Goal: Information Seeking & Learning: Learn about a topic

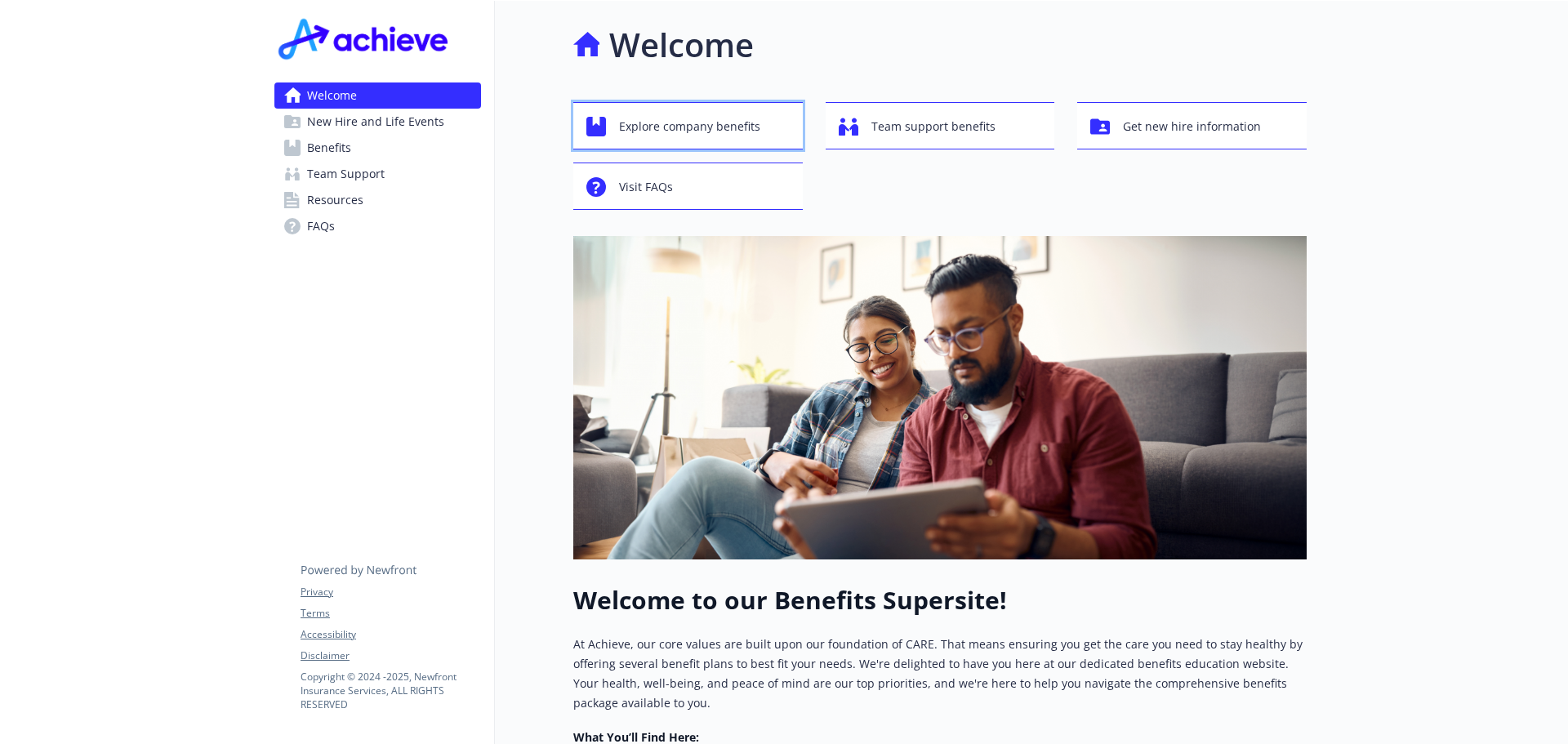
click at [697, 119] on span "Explore company benefits" at bounding box center [690, 126] width 141 height 31
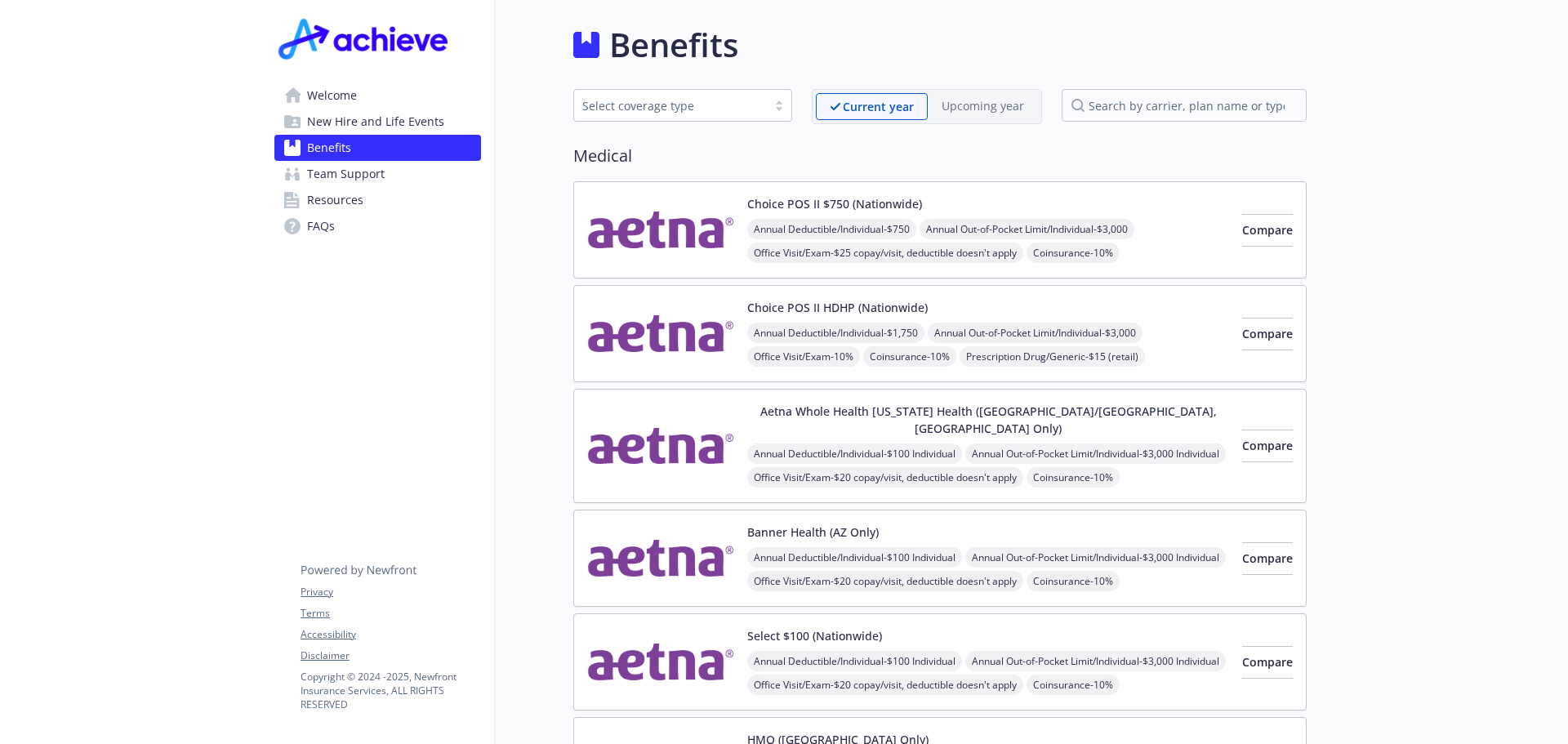
click at [677, 524] on img at bounding box center [660, 559] width 147 height 70
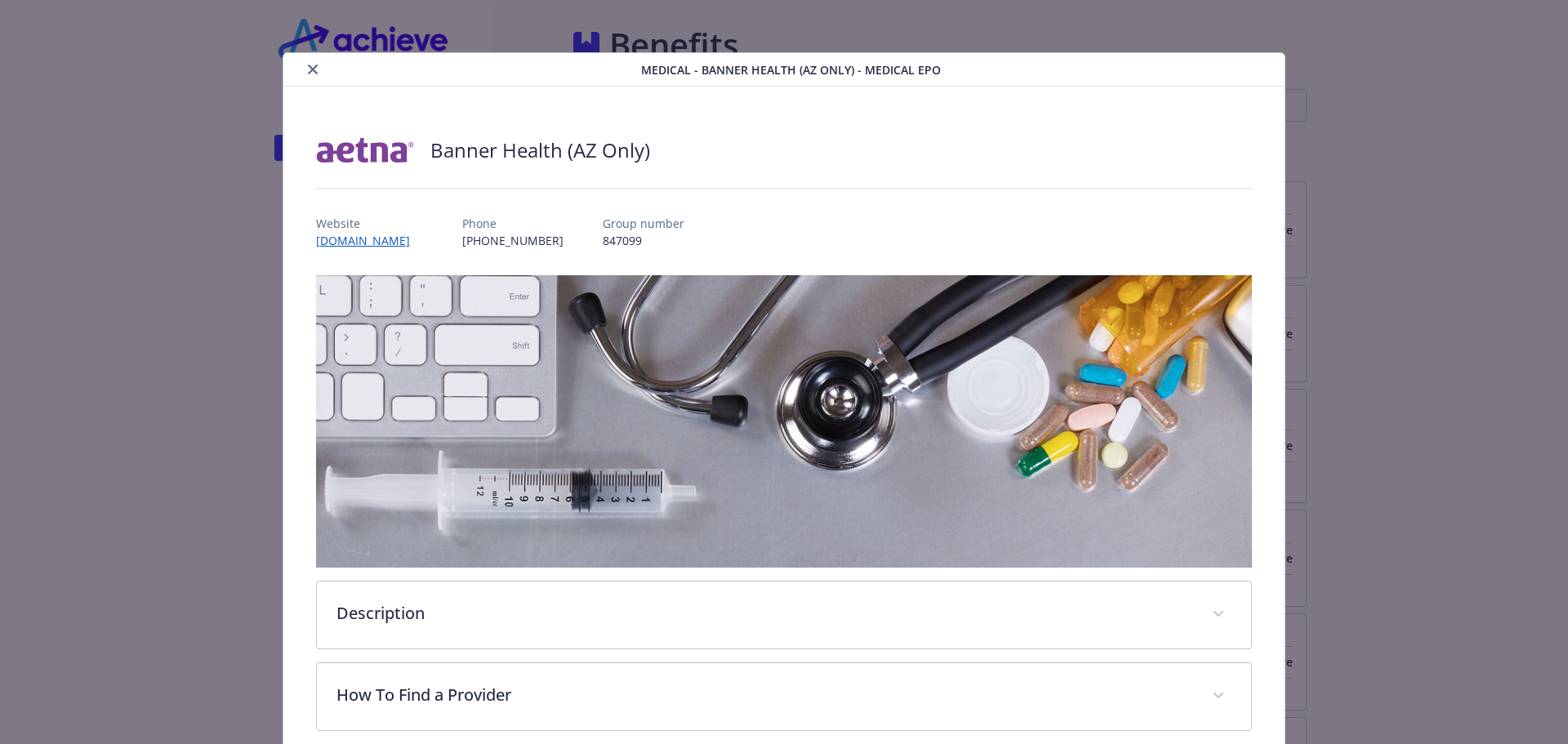
scroll to position [49, 0]
